Goal: Transaction & Acquisition: Purchase product/service

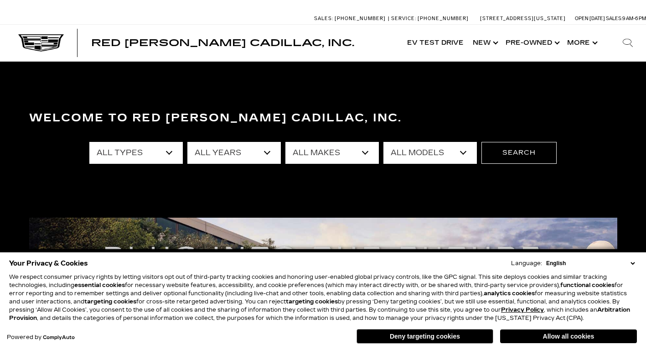
select select "New"
click at [89, 142] on select "All Types New Used Certified Used Demo" at bounding box center [135, 153] width 93 height 22
click at [268, 151] on select "All Years 2026 2025 2024" at bounding box center [233, 153] width 93 height 22
select select "2025"
click at [187, 142] on select "All Years 2026 2025 2024" at bounding box center [233, 153] width 93 height 22
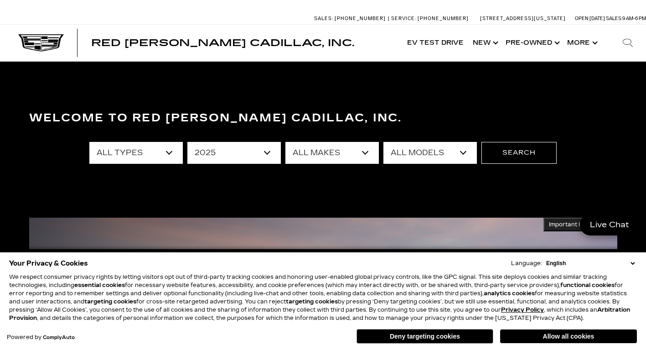
click at [269, 153] on select "All Years 2026 2025 2024" at bounding box center [233, 153] width 93 height 22
select select "Filter by year"
click at [187, 142] on select "All Years 2026 2025 2024" at bounding box center [233, 153] width 93 height 22
click at [366, 151] on select "All Makes Cadillac" at bounding box center [331, 153] width 93 height 22
select select "Cadillac"
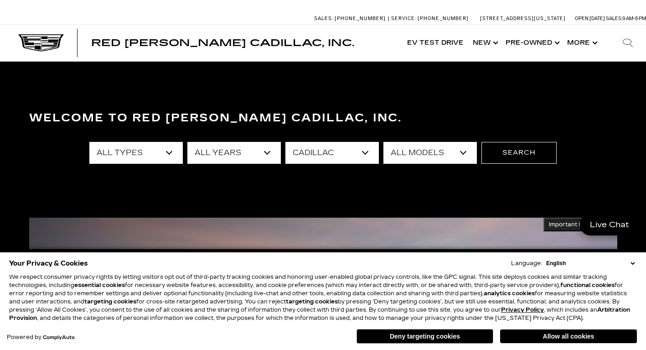
click at [285, 142] on select "All Makes Cadillac" at bounding box center [331, 153] width 93 height 22
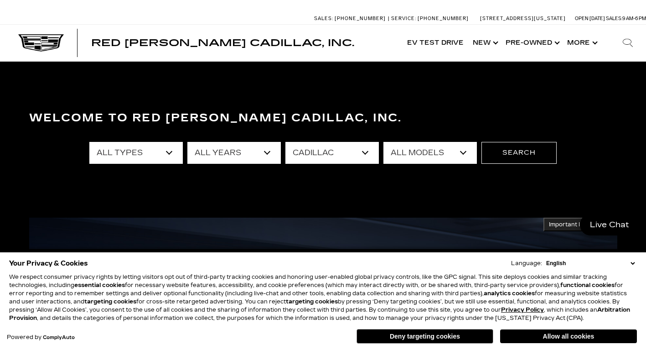
click at [467, 153] on select "All Models CT4 Escalade Escalade ESV ESCALADE IQ ESCALADE IQL LYRIQ OPTIQ VISTI…" at bounding box center [429, 153] width 93 height 22
select select "LYRIQ"
click at [383, 142] on select "All Models CT4 Escalade Escalade ESV ESCALADE IQ ESCALADE IQL LYRIQ OPTIQ VISTI…" at bounding box center [429, 153] width 93 height 22
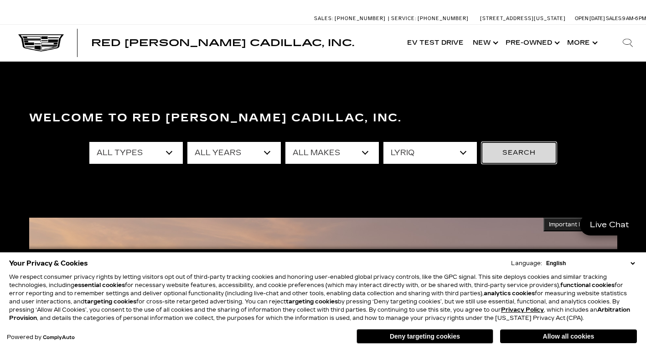
click at [526, 149] on button "Search" at bounding box center [518, 153] width 75 height 22
click at [530, 150] on button "Search" at bounding box center [518, 153] width 75 height 22
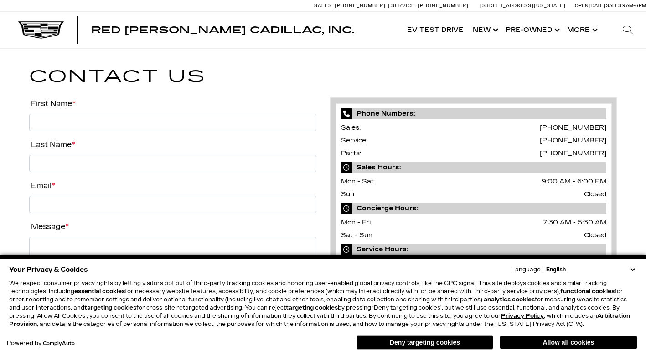
click at [592, 343] on button "Allow all cookies" at bounding box center [568, 343] width 137 height 14
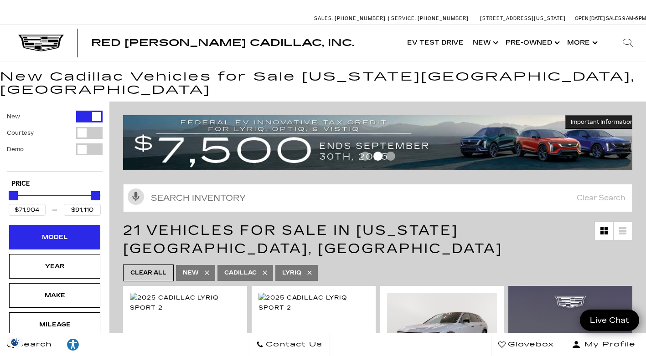
click at [47, 232] on div "Model" at bounding box center [55, 237] width 46 height 10
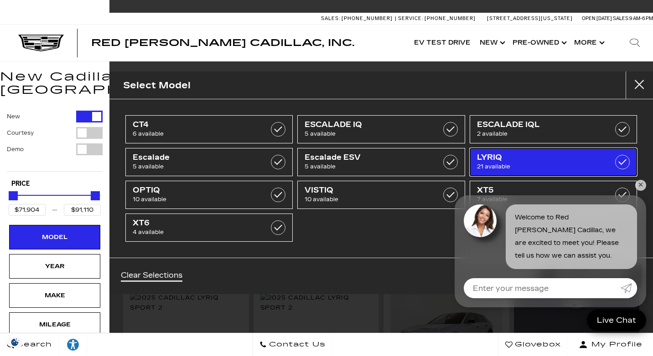
click at [505, 158] on span "LYRIQ" at bounding box center [542, 157] width 130 height 9
type input "$50,049"
type input "$179,434"
checkbox input "false"
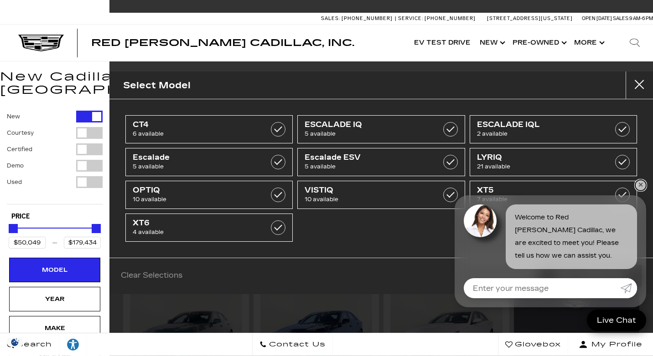
click at [642, 186] on link "✕" at bounding box center [640, 185] width 11 height 11
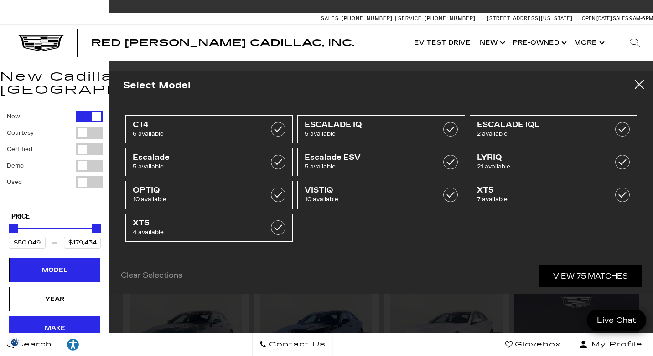
click at [50, 324] on div "Make" at bounding box center [55, 329] width 46 height 10
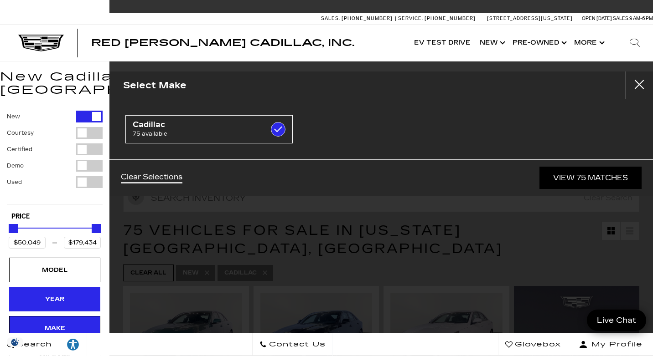
click at [54, 294] on div "Year" at bounding box center [55, 299] width 46 height 10
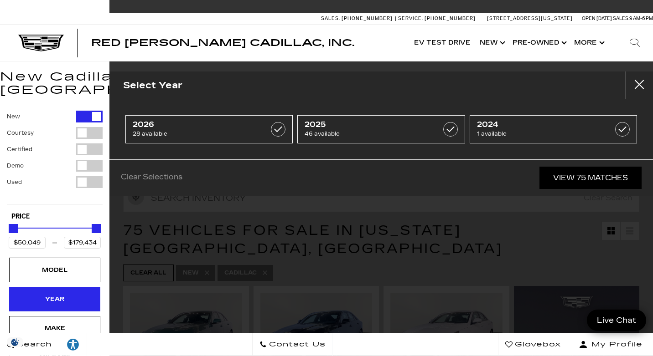
click at [47, 294] on div "Year" at bounding box center [55, 299] width 46 height 10
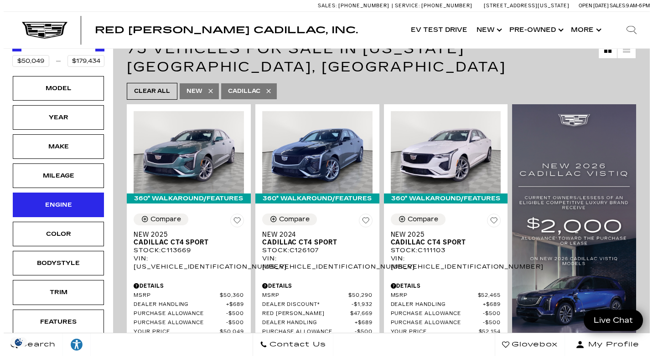
scroll to position [182, 0]
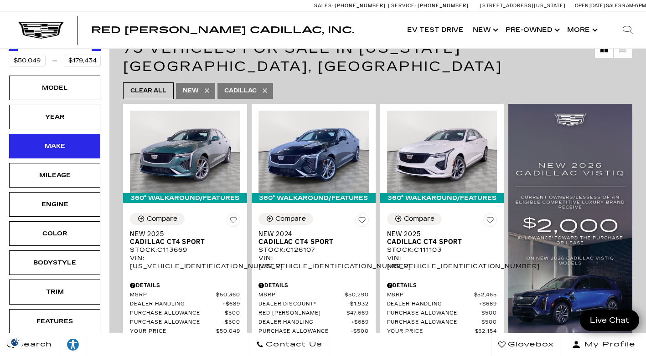
click at [56, 141] on div "Make" at bounding box center [55, 146] width 46 height 10
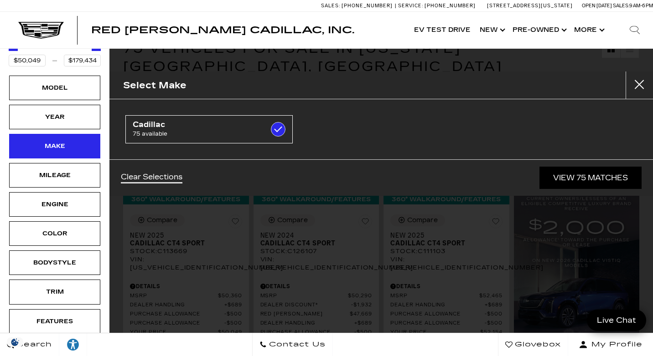
click at [62, 141] on div "Make" at bounding box center [55, 146] width 46 height 10
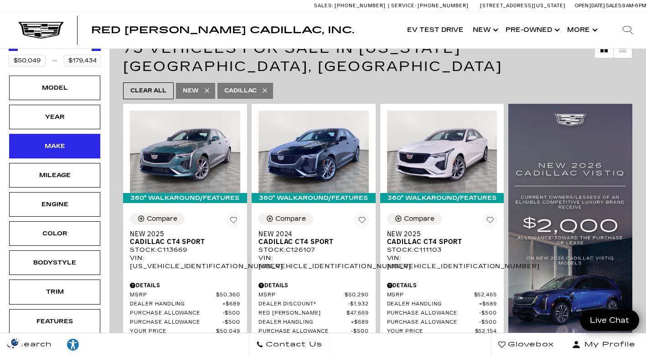
click at [60, 141] on div "Make" at bounding box center [55, 146] width 46 height 10
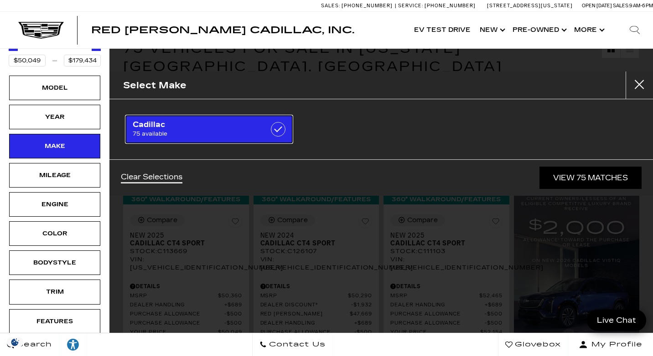
click at [175, 124] on span "Cadillac" at bounding box center [198, 124] width 130 height 9
checkbox input "false"
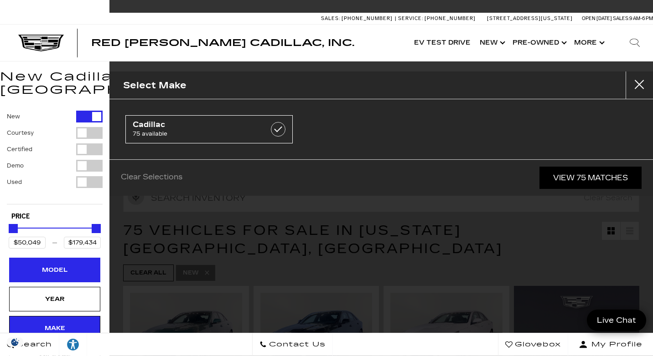
click at [66, 265] on div "Model" at bounding box center [55, 270] width 46 height 10
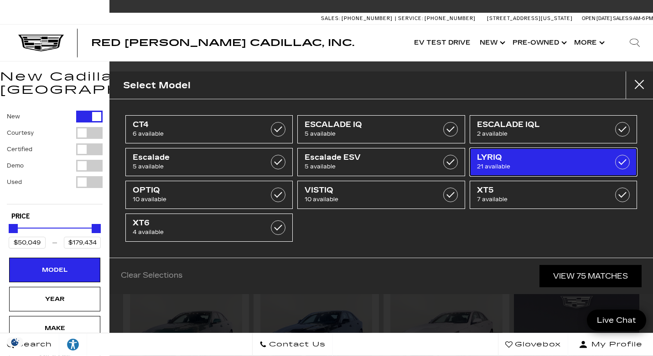
click at [507, 167] on span "21 available" at bounding box center [542, 166] width 130 height 9
click at [515, 164] on span "21 available" at bounding box center [542, 166] width 130 height 9
type input "$71,904"
type input "$91,110"
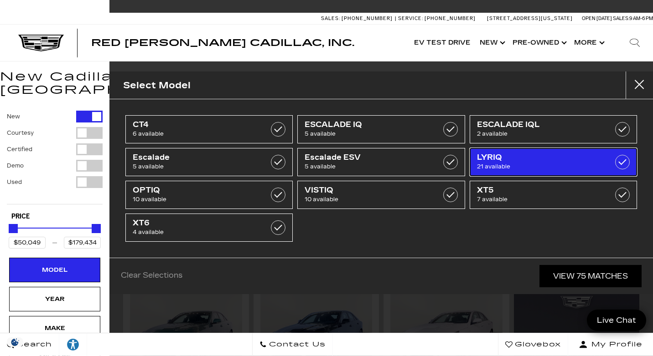
checkbox input "true"
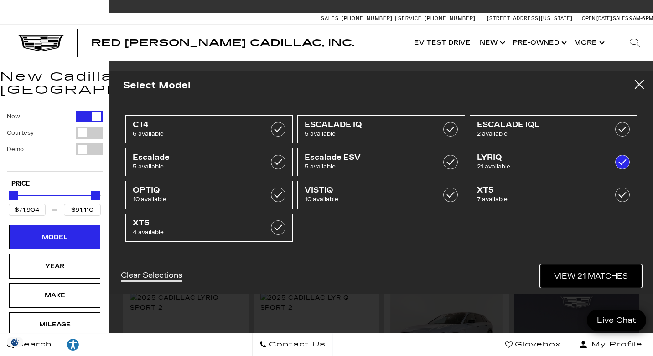
click at [573, 277] on link "View 21 Matches" at bounding box center [590, 276] width 101 height 22
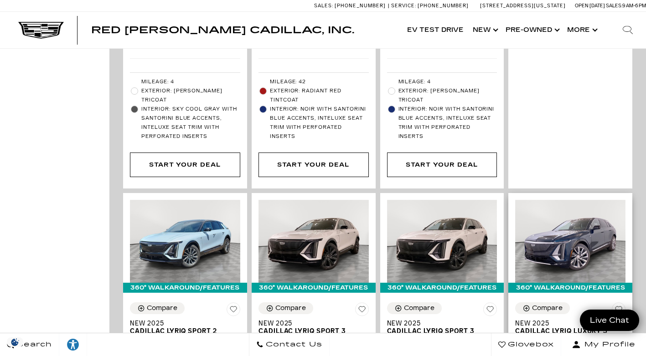
scroll to position [1048, 0]
